Goal: Transaction & Acquisition: Purchase product/service

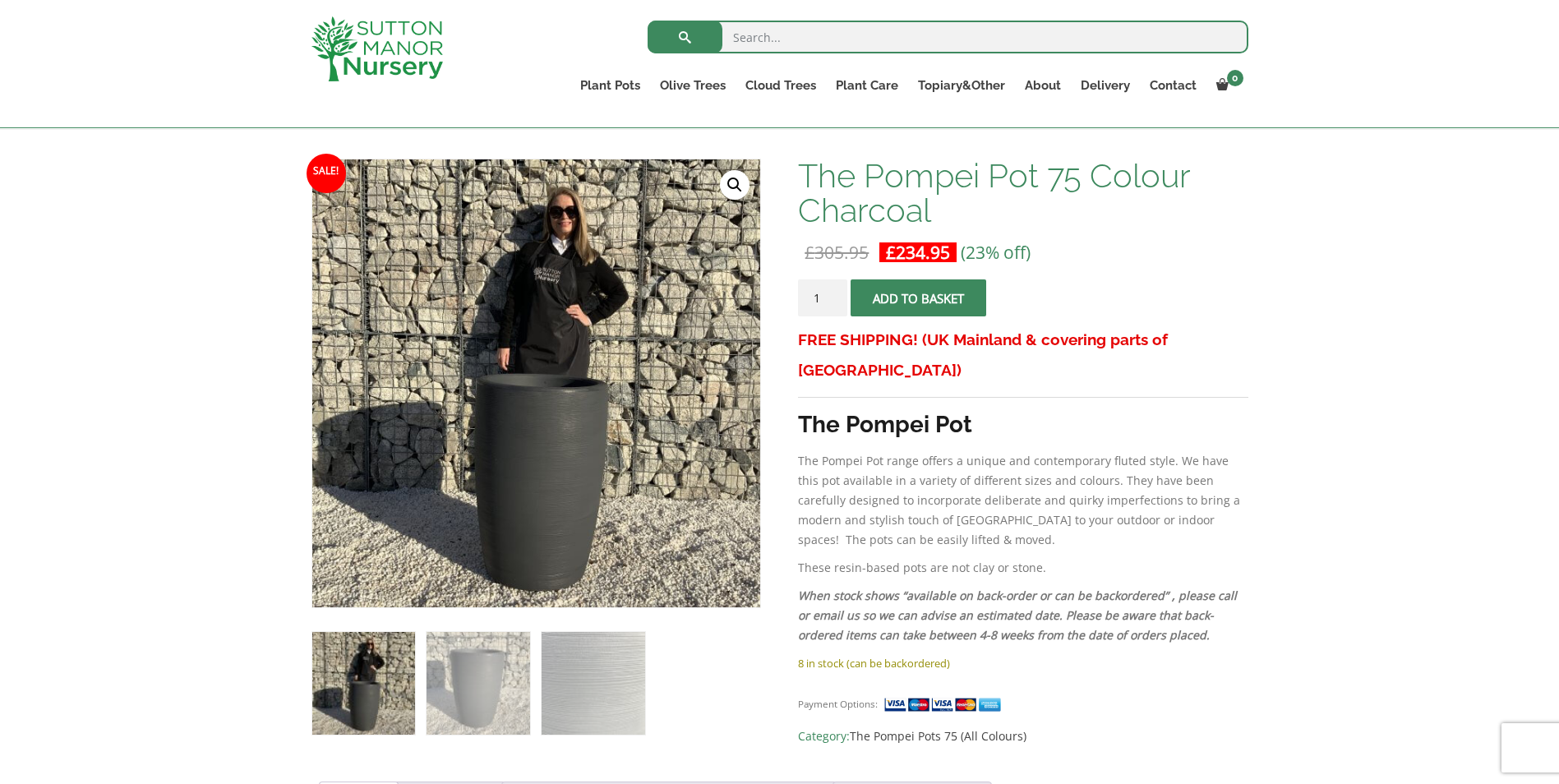
scroll to position [151, 0]
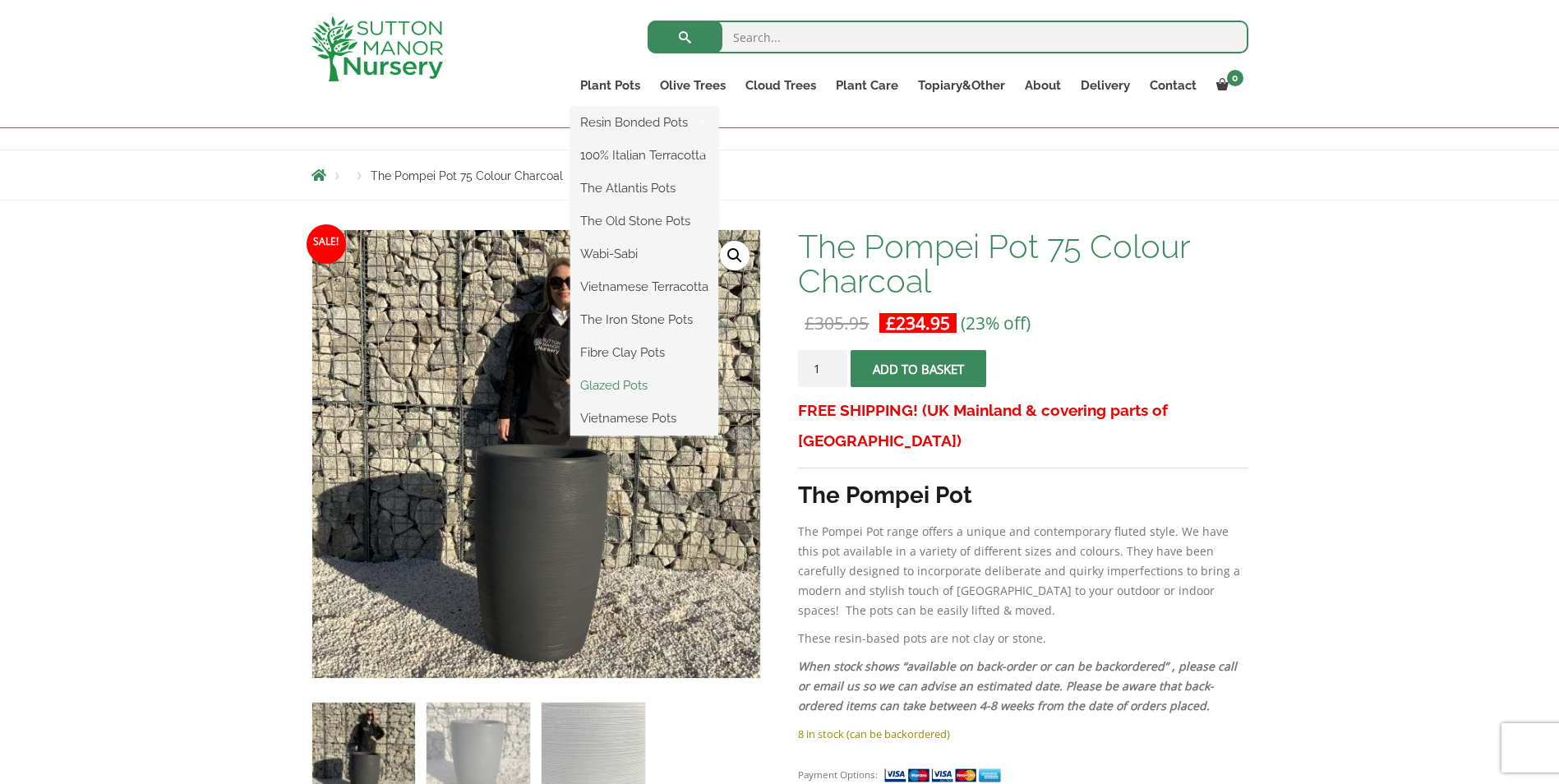
click at [618, 383] on link "Glazed Pots" at bounding box center [644, 385] width 148 height 25
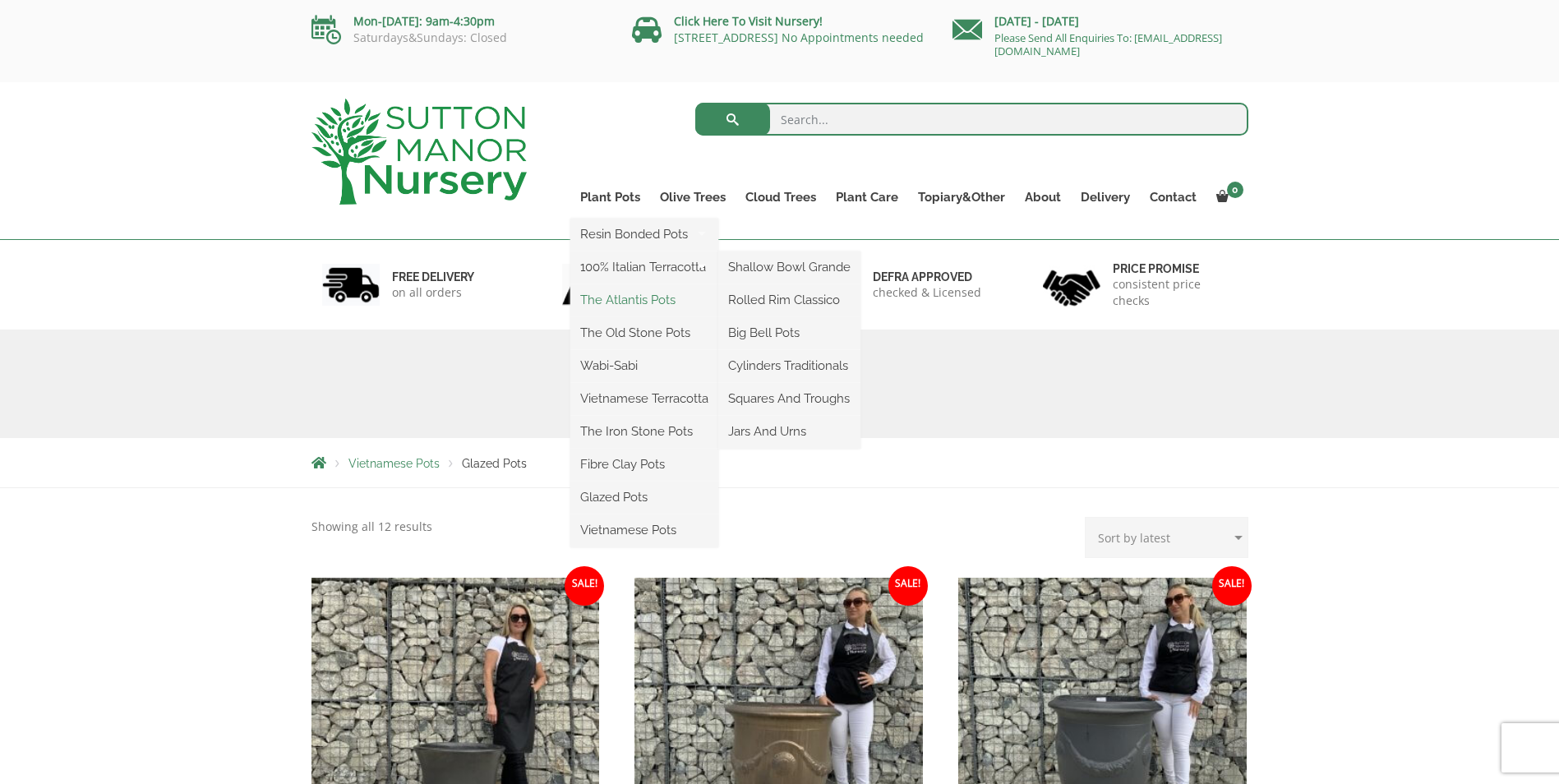
click at [634, 296] on link "The Atlantis Pots" at bounding box center [644, 300] width 148 height 25
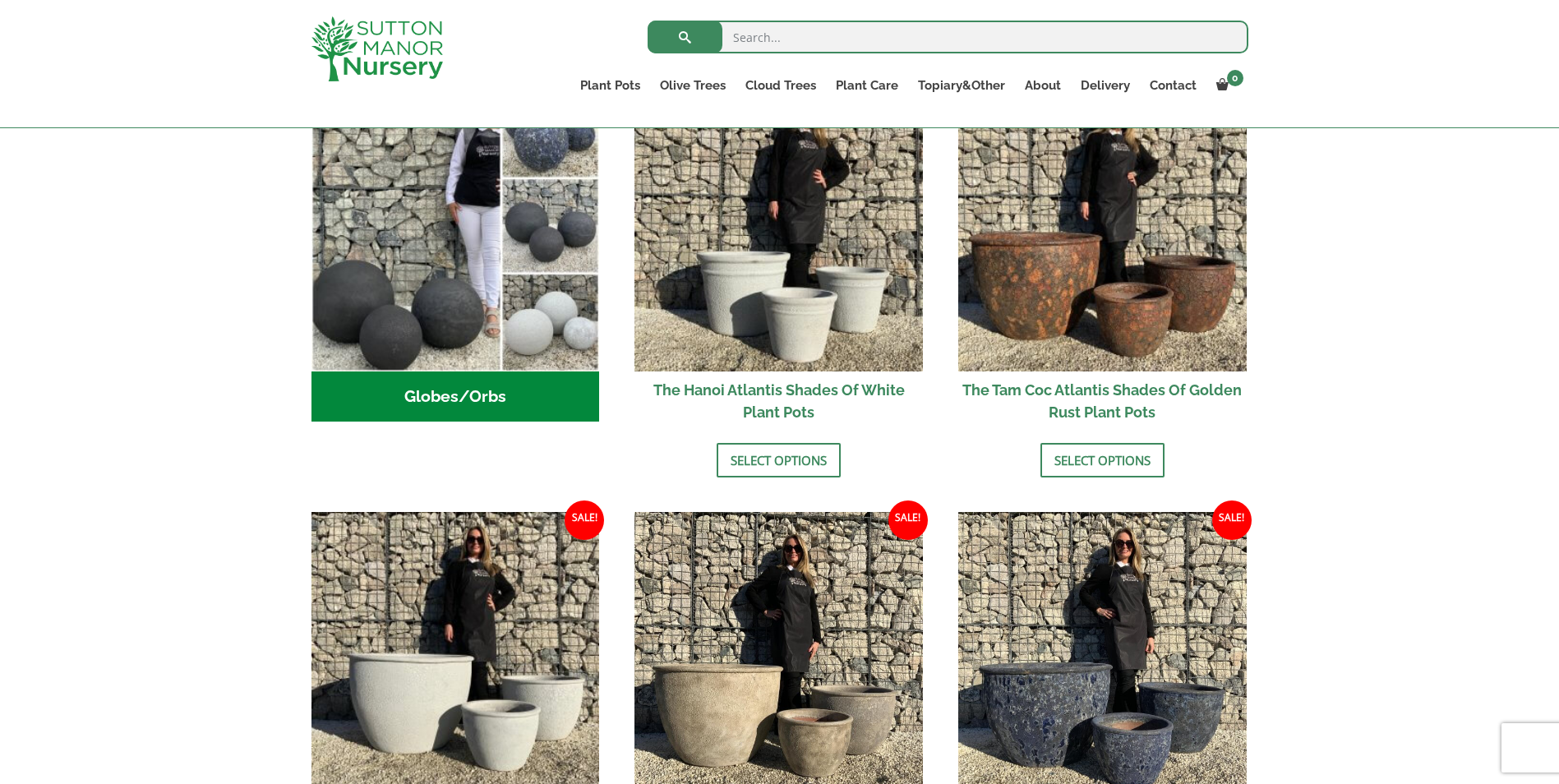
scroll to position [575, 0]
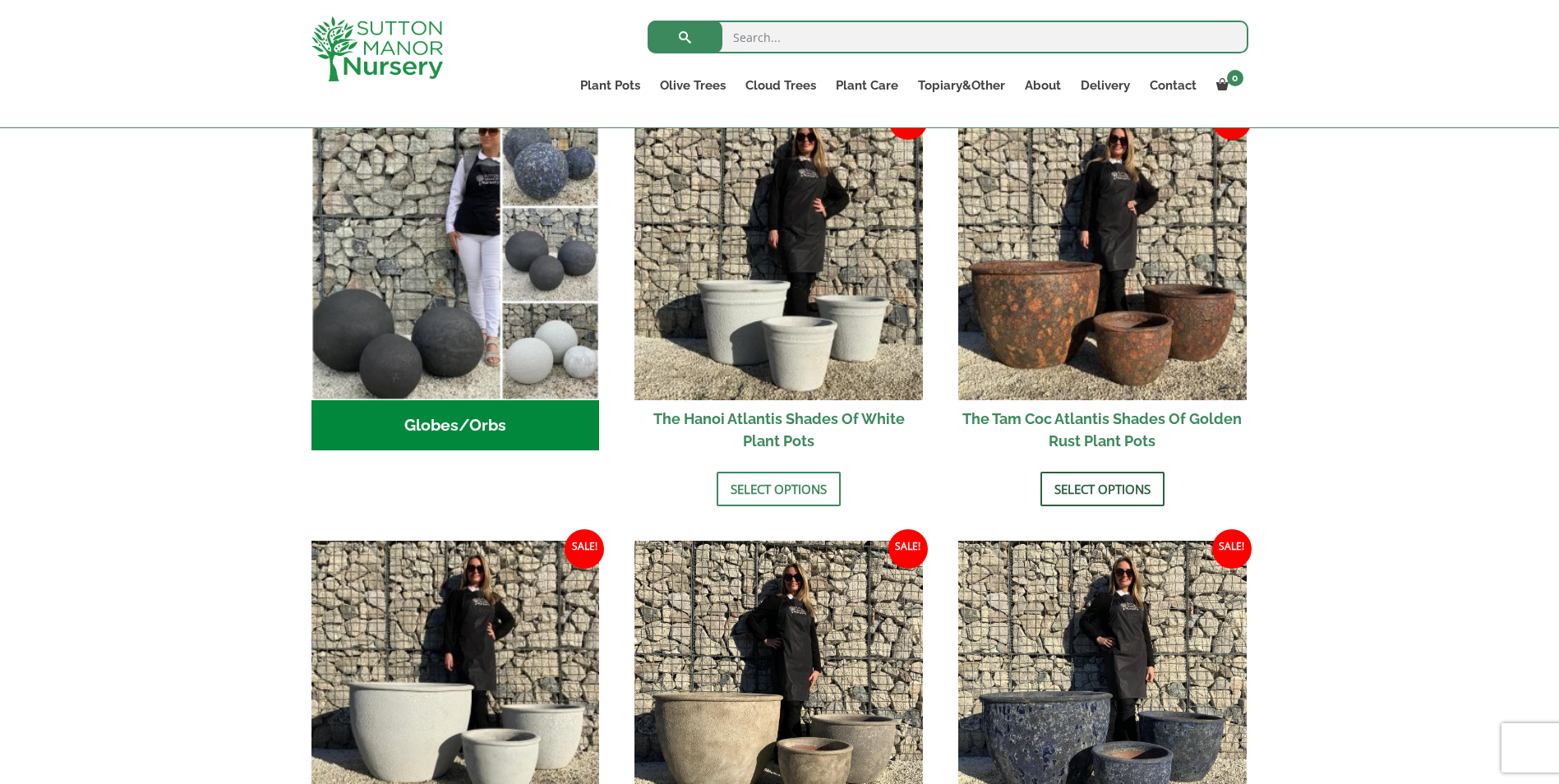
click at [1080, 482] on link "Select options" at bounding box center [1102, 489] width 124 height 34
